Goal: Information Seeking & Learning: Find specific fact

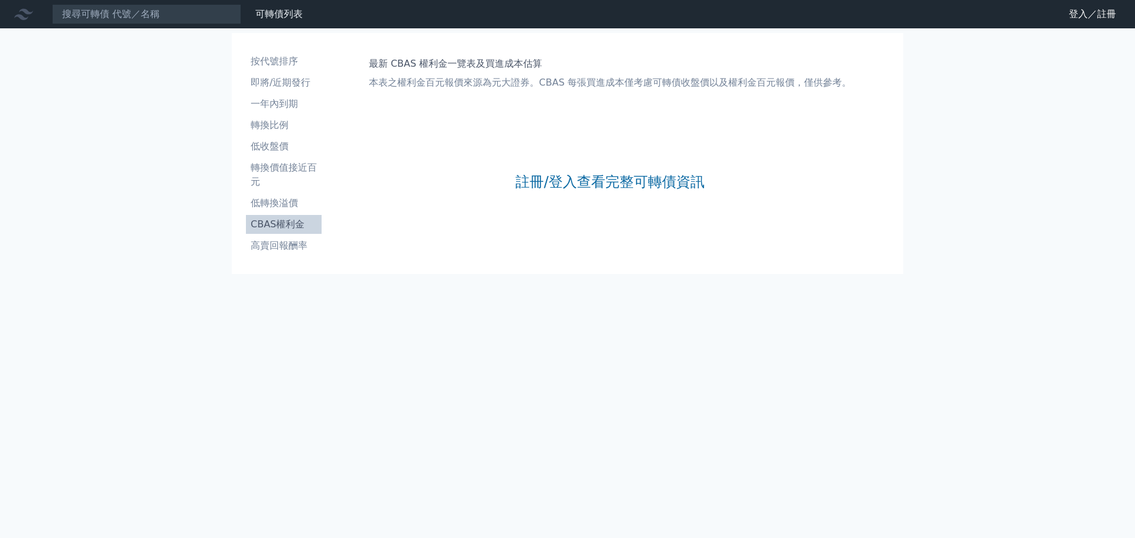
drag, startPoint x: 190, startPoint y: 24, endPoint x: 193, endPoint y: 2, distance: 22.2
click at [189, 23] on nav "可轉債列表 財務數據 可轉債列表 財務數據 登入／註冊 登入／註冊" at bounding box center [567, 14] width 1135 height 28
click at [167, 7] on input at bounding box center [146, 14] width 189 height 20
drag, startPoint x: 171, startPoint y: 17, endPoint x: 69, endPoint y: 9, distance: 102.6
click at [69, 9] on input at bounding box center [146, 14] width 189 height 20
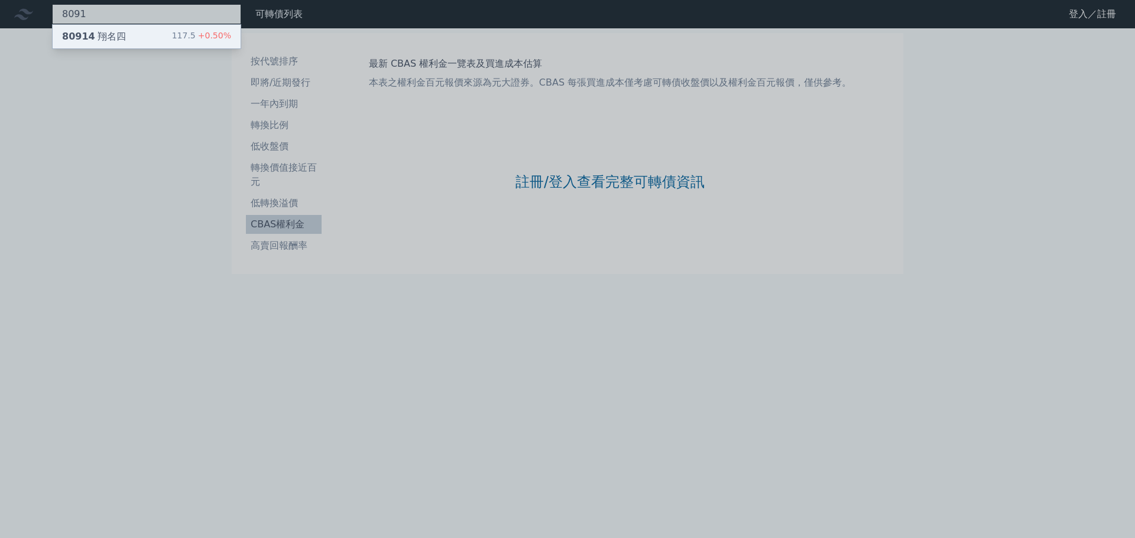
type input "8091"
click at [117, 35] on div "80914 翔名四" at bounding box center [94, 37] width 64 height 14
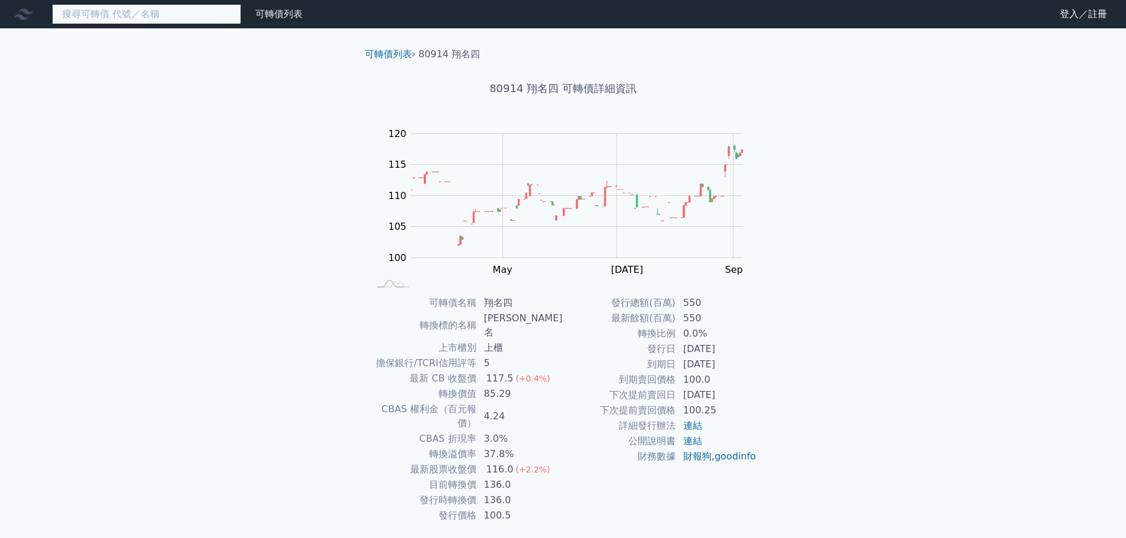
click at [177, 17] on input at bounding box center [146, 14] width 189 height 20
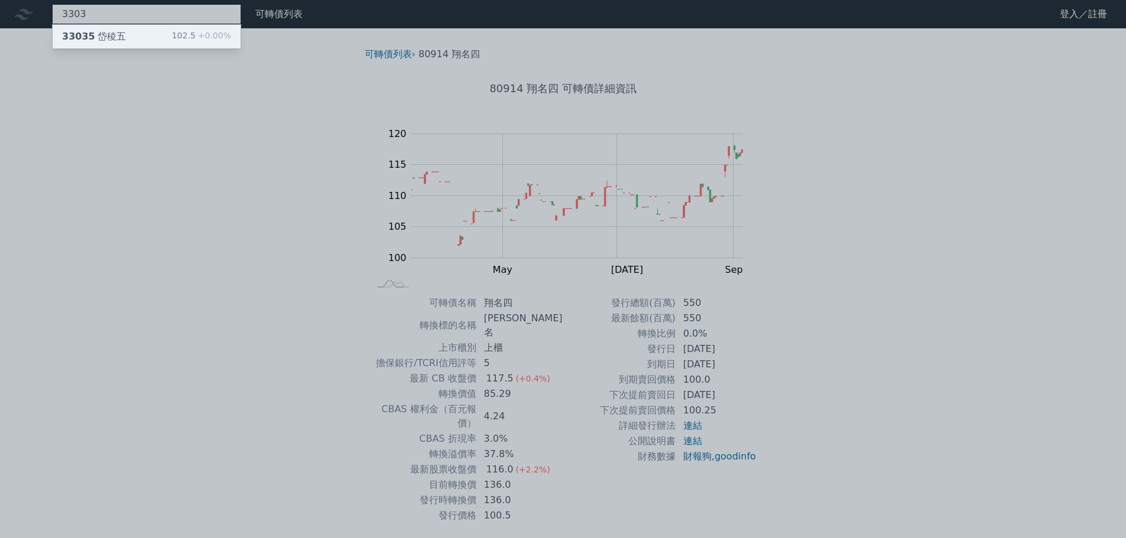
type input "3303"
click at [211, 37] on span "+0.00%" at bounding box center [213, 35] width 35 height 9
